Goal: Task Accomplishment & Management: Use online tool/utility

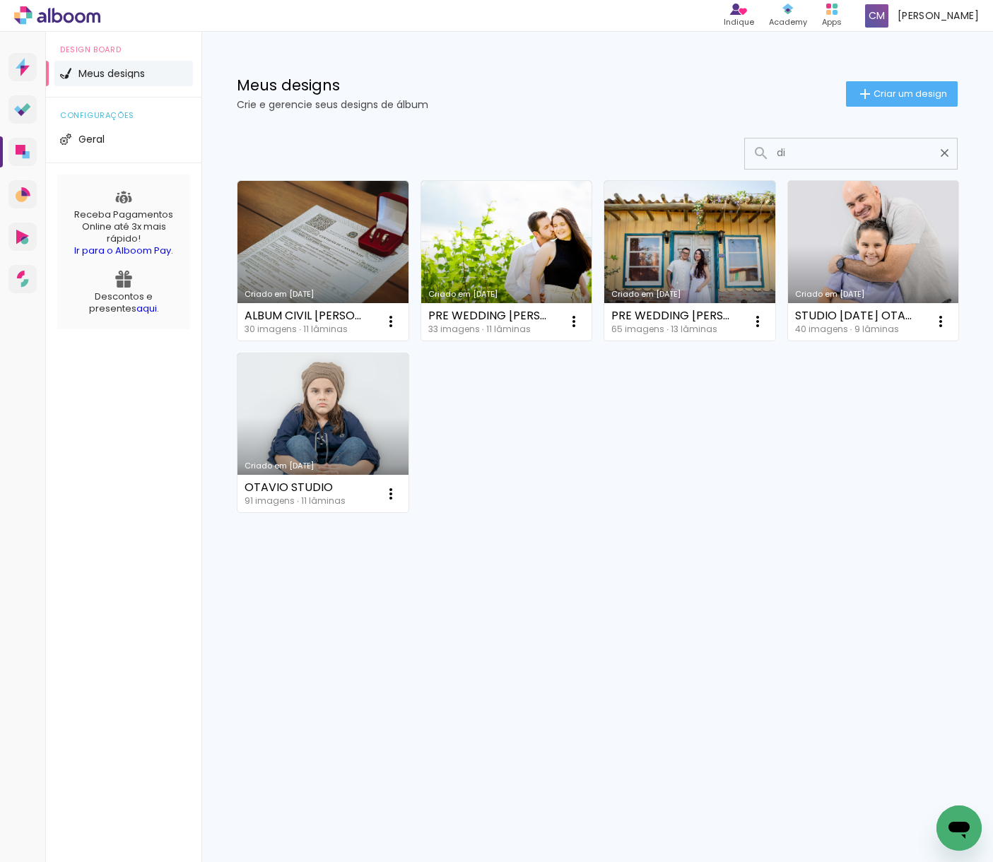
type input "d"
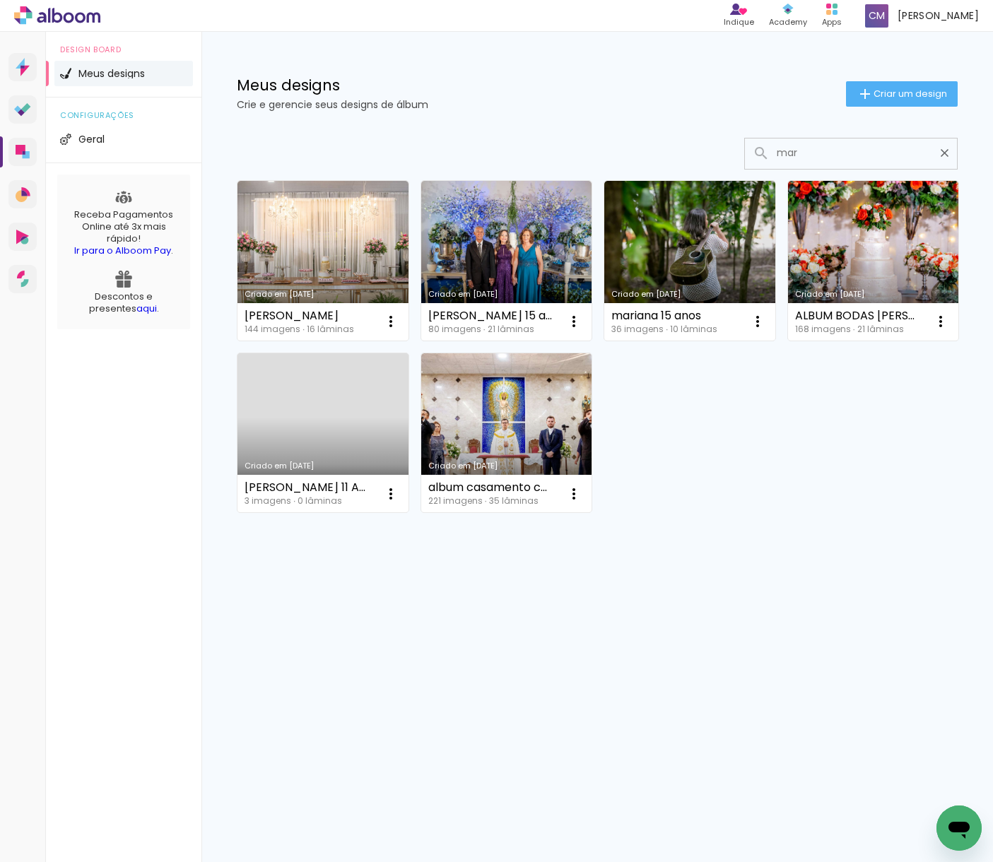
type input "mar"
type paper-input "mar"
click at [303, 242] on link "Criado em [DATE]" at bounding box center [322, 261] width 171 height 160
